Goal: Check status

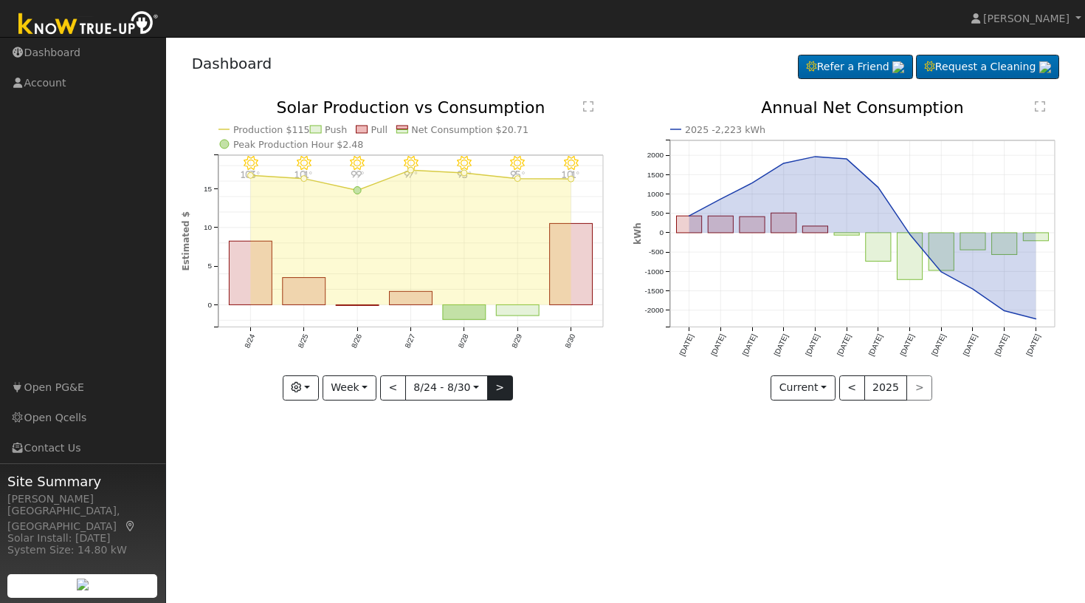
click at [496, 387] on button ">" at bounding box center [500, 387] width 26 height 25
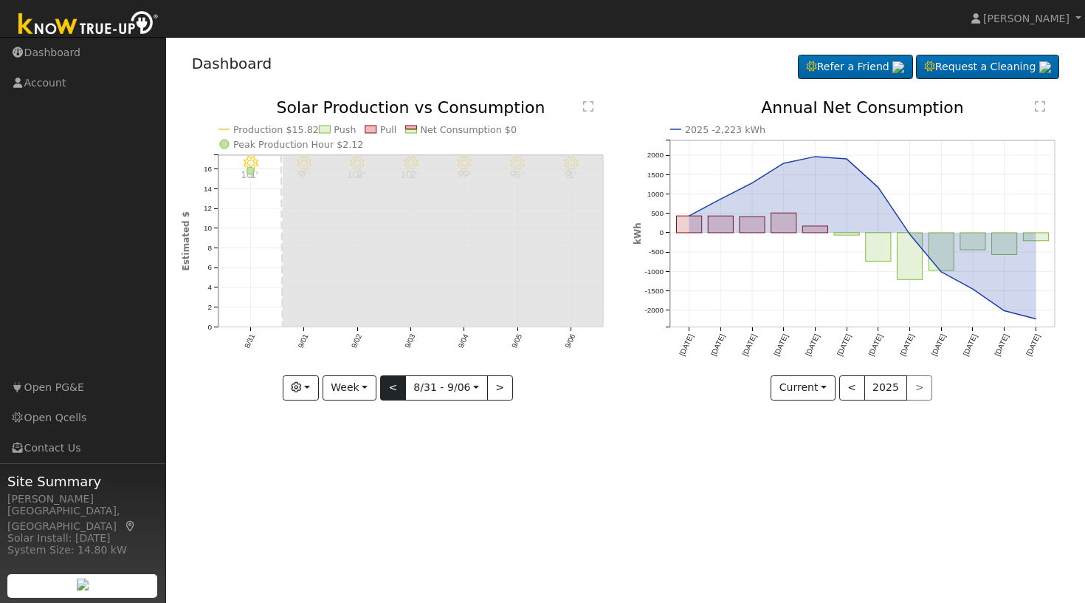
click at [393, 384] on button "<" at bounding box center [393, 387] width 26 height 25
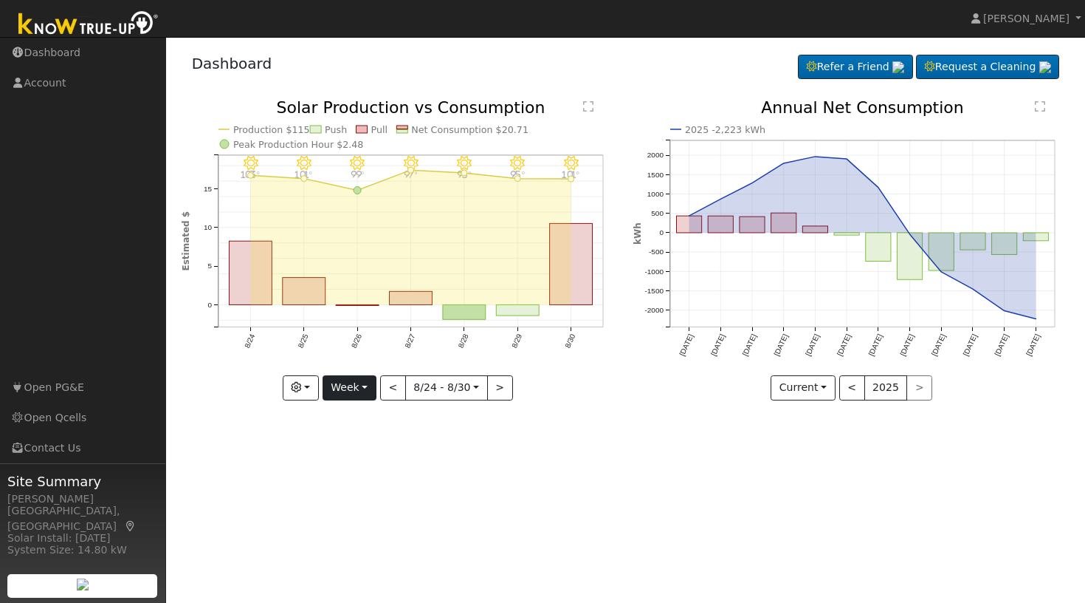
click at [366, 386] on button "Week" at bounding box center [350, 387] width 54 height 25
click at [357, 460] on link "Month" at bounding box center [374, 459] width 103 height 21
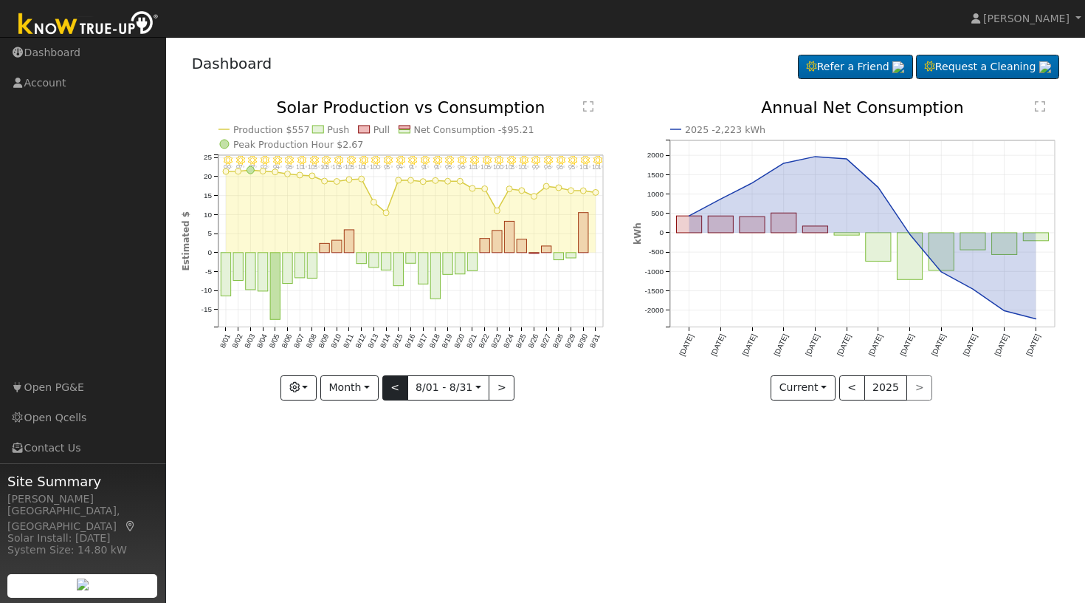
click at [397, 387] on button "<" at bounding box center [395, 387] width 26 height 25
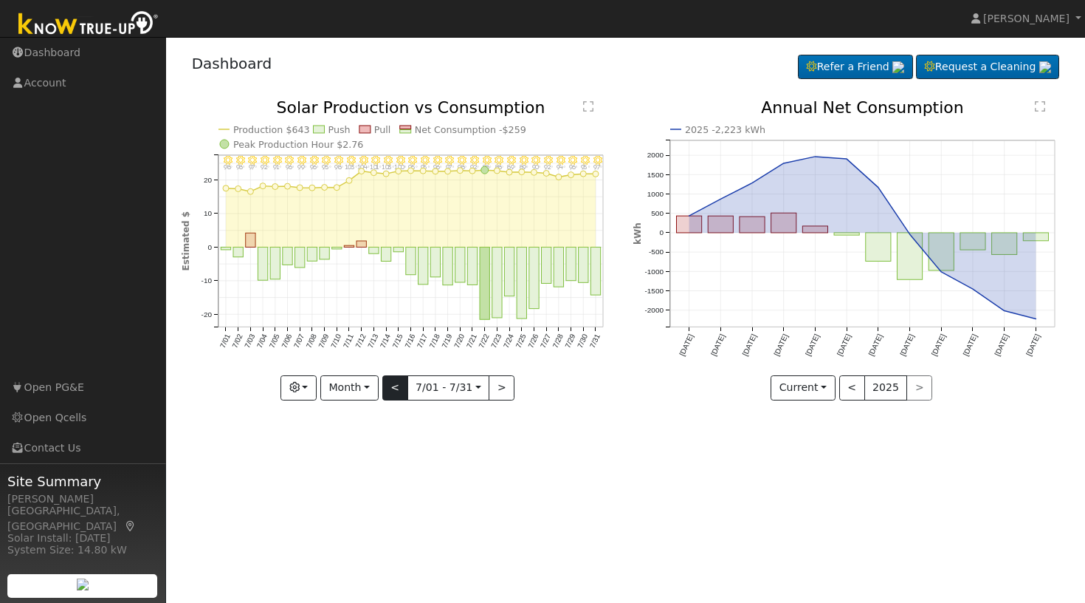
click at [397, 379] on button "<" at bounding box center [395, 387] width 26 height 25
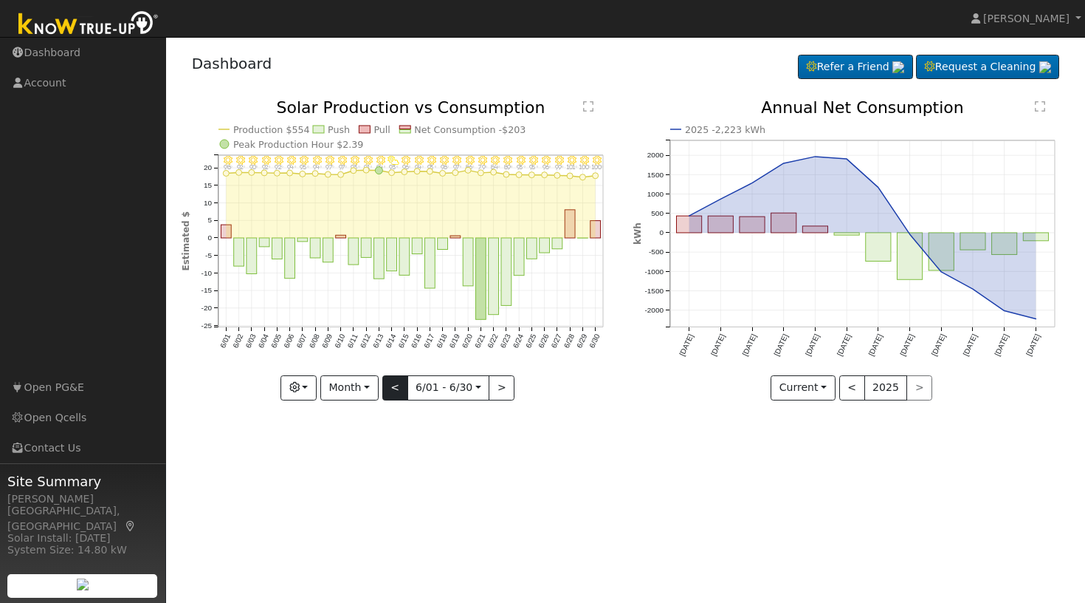
click at [397, 387] on button "<" at bounding box center [395, 387] width 26 height 25
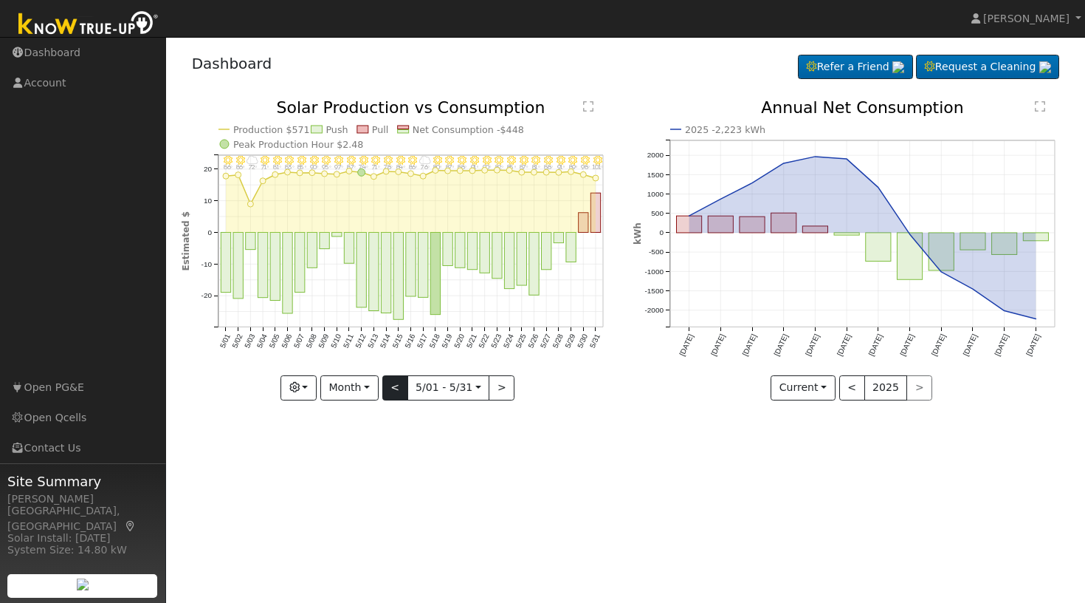
click at [397, 384] on button "<" at bounding box center [395, 387] width 26 height 25
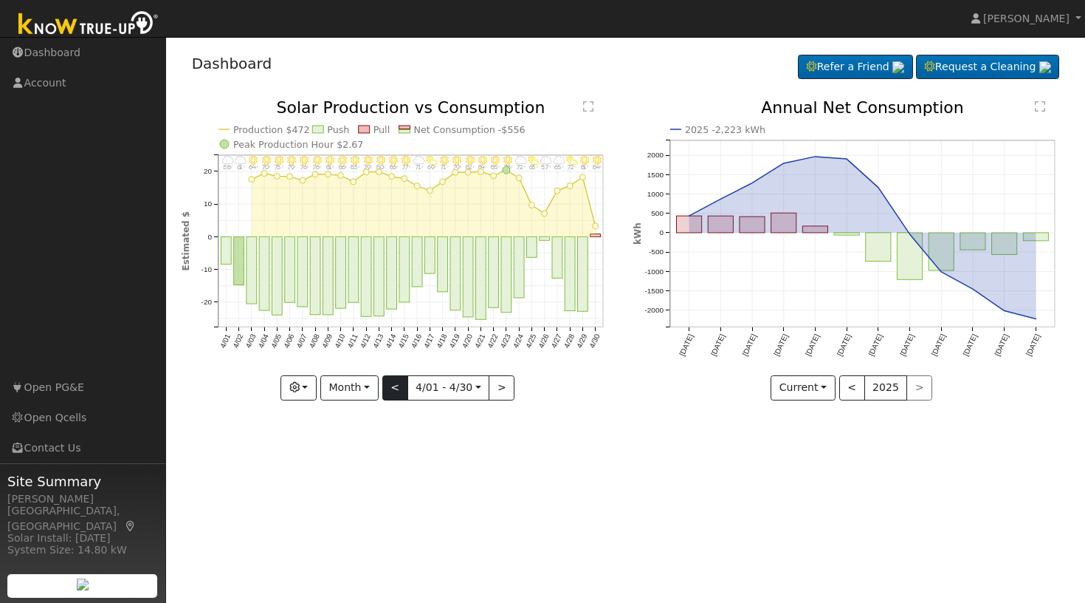
click at [397, 384] on button "<" at bounding box center [395, 387] width 26 height 25
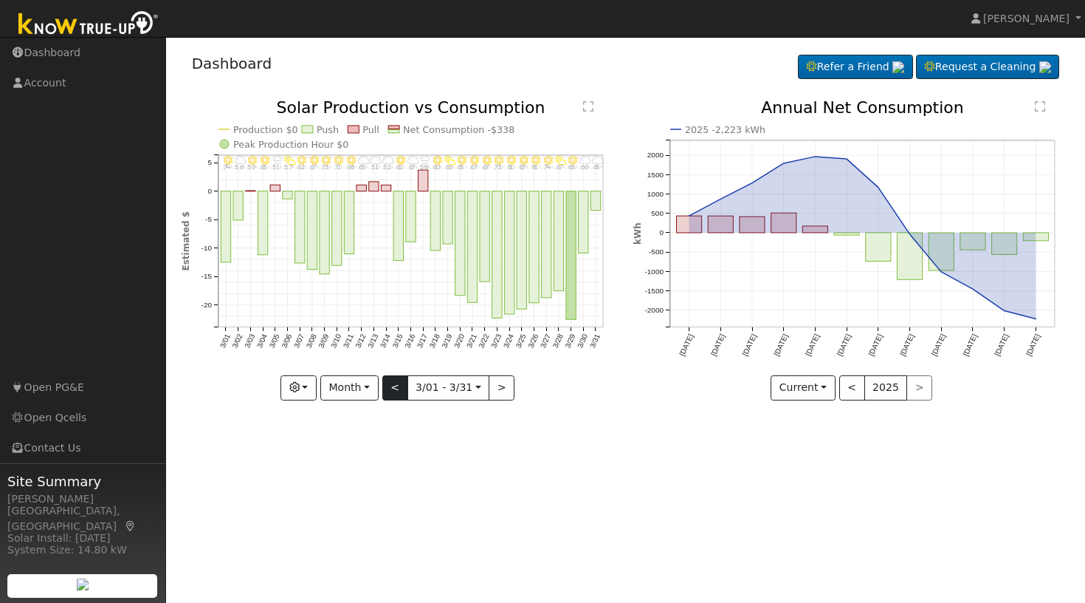
click at [397, 384] on button "<" at bounding box center [395, 387] width 26 height 25
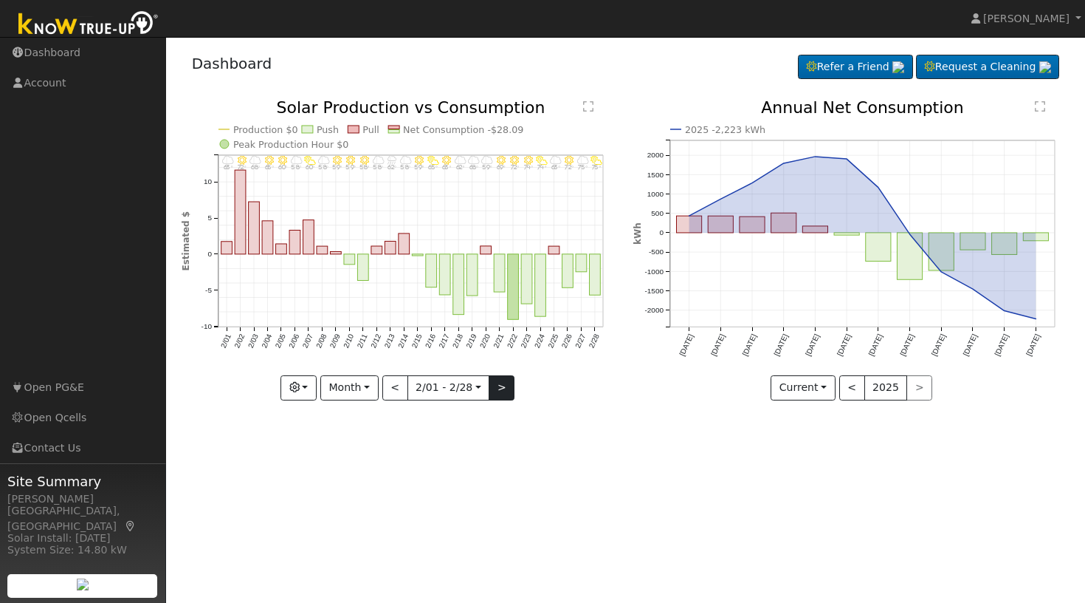
click at [504, 385] on button ">" at bounding box center [502, 387] width 26 height 25
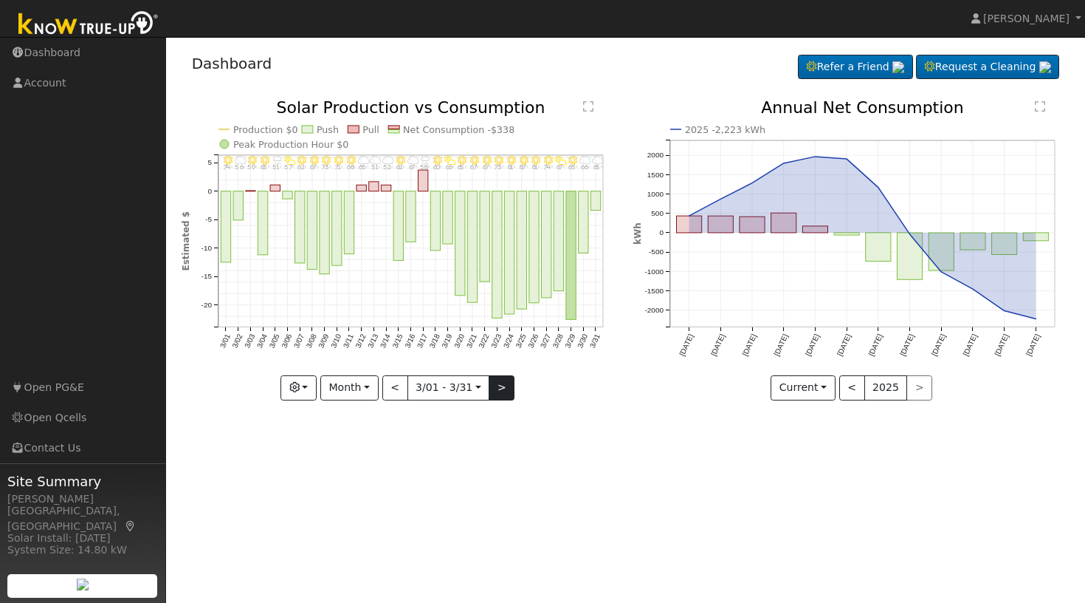
click at [504, 385] on button ">" at bounding box center [502, 387] width 26 height 25
type input "[DATE]"
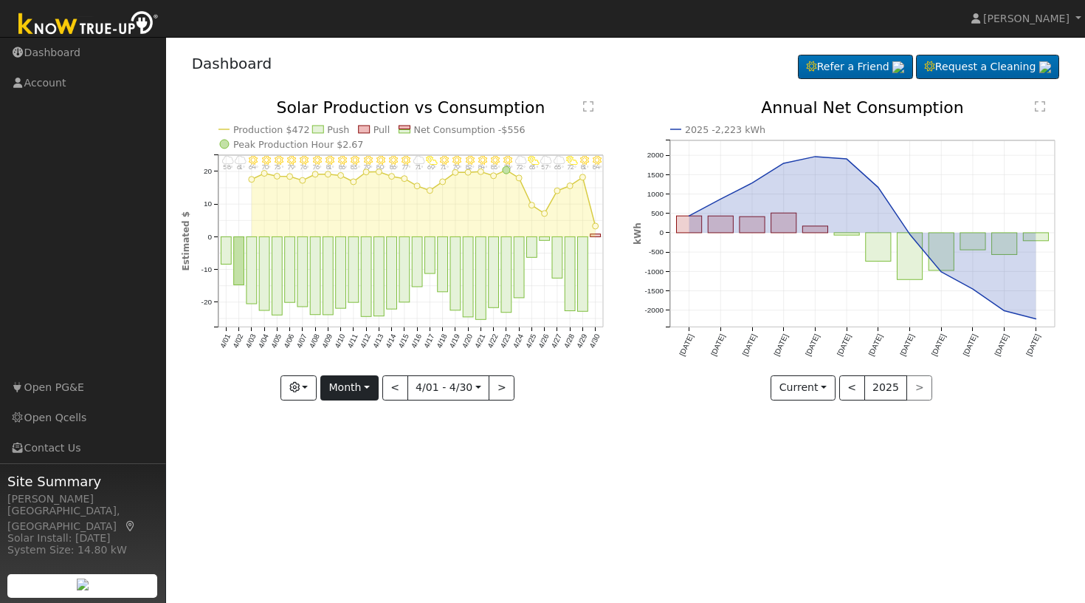
click at [371, 385] on button "Month" at bounding box center [349, 387] width 58 height 25
click at [367, 498] on link "Custom" at bounding box center [372, 501] width 103 height 21
select select "3"
click at [415, 389] on input "[DATE]" at bounding box center [403, 388] width 47 height 24
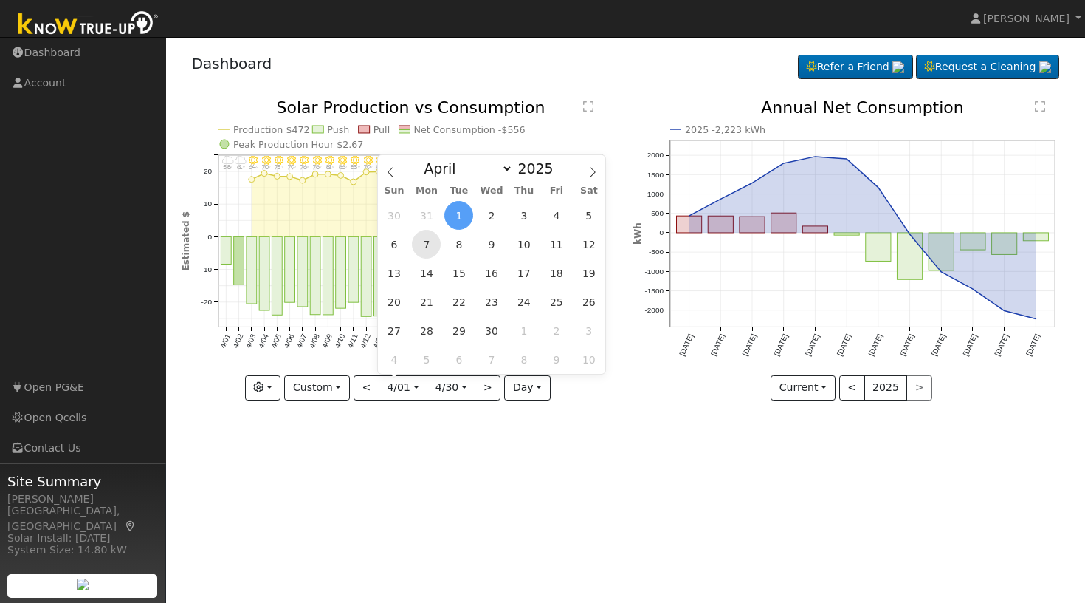
click at [431, 244] on span "7" at bounding box center [426, 244] width 29 height 29
type input "[DATE]"
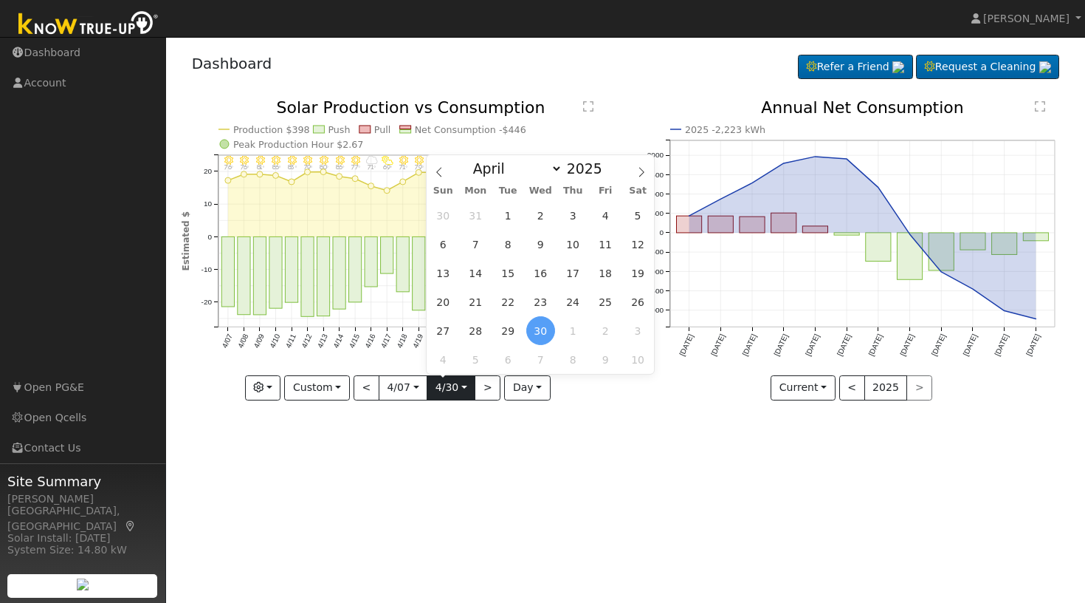
click at [465, 386] on input "[DATE]" at bounding box center [451, 388] width 47 height 24
select select "7"
click at [445, 359] on span "31" at bounding box center [443, 359] width 29 height 29
type input "[DATE]"
